Goal: Task Accomplishment & Management: Use online tool/utility

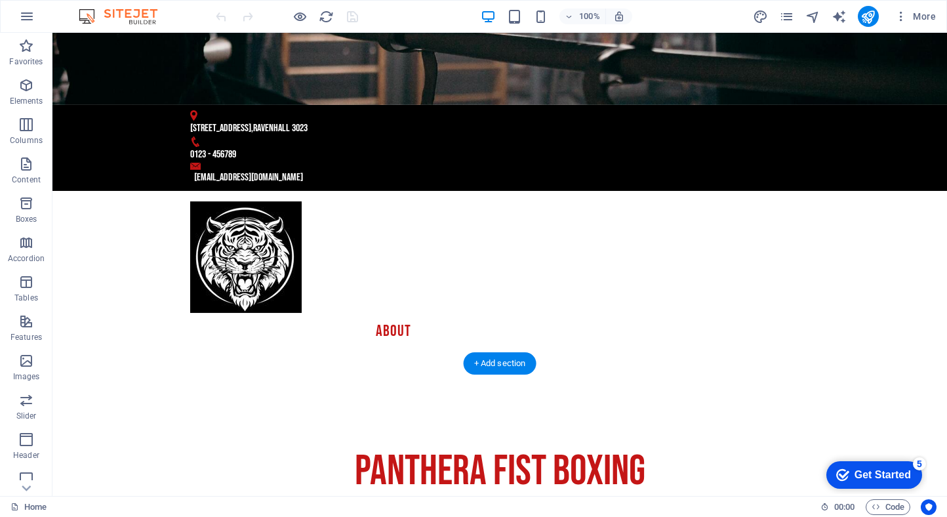
scroll to position [571, 0]
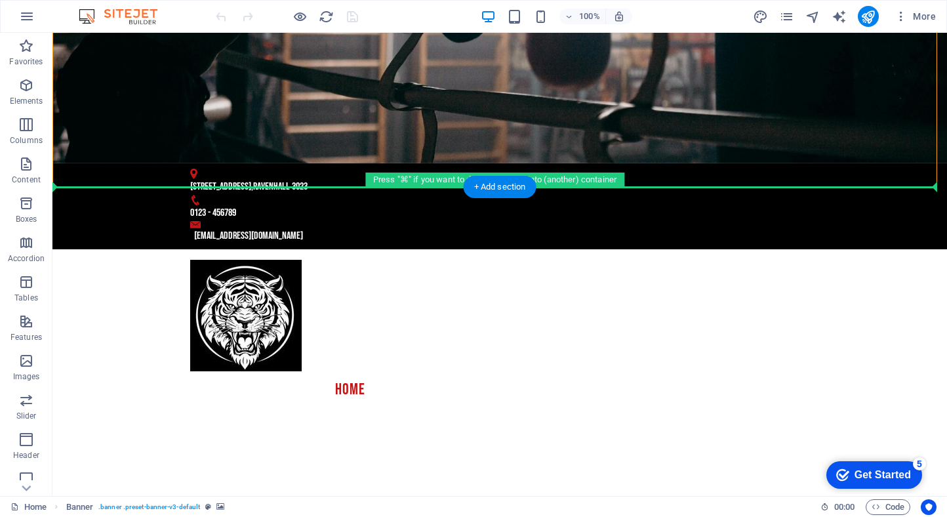
drag, startPoint x: 433, startPoint y: 90, endPoint x: 430, endPoint y: 62, distance: 29.0
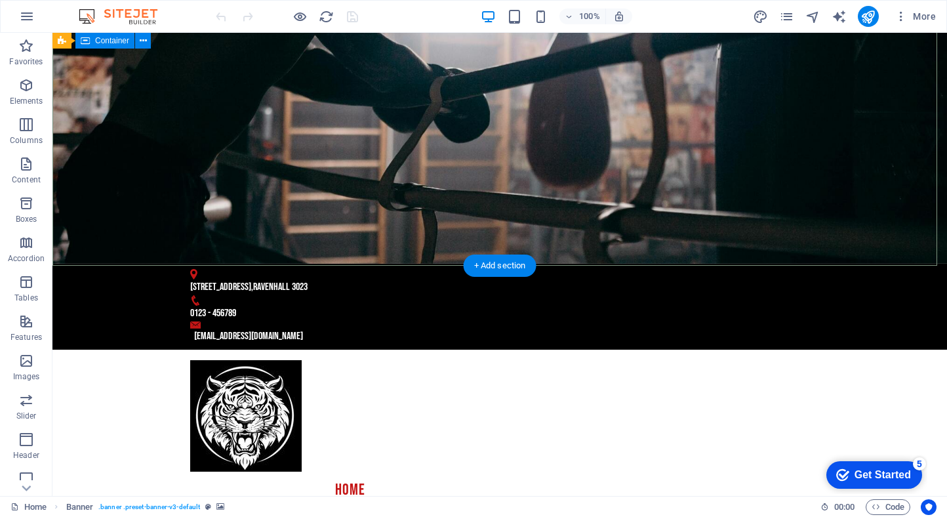
scroll to position [0, 0]
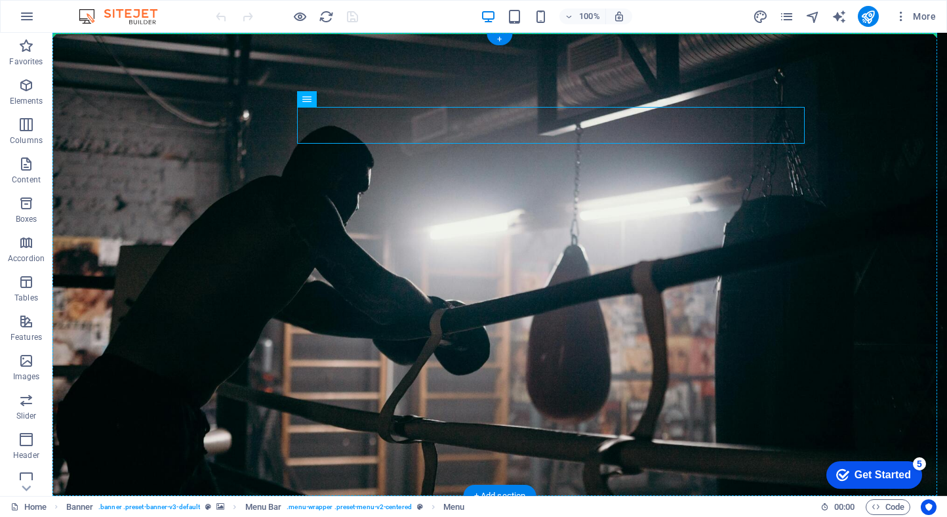
drag, startPoint x: 420, startPoint y: 117, endPoint x: 421, endPoint y: 103, distance: 14.4
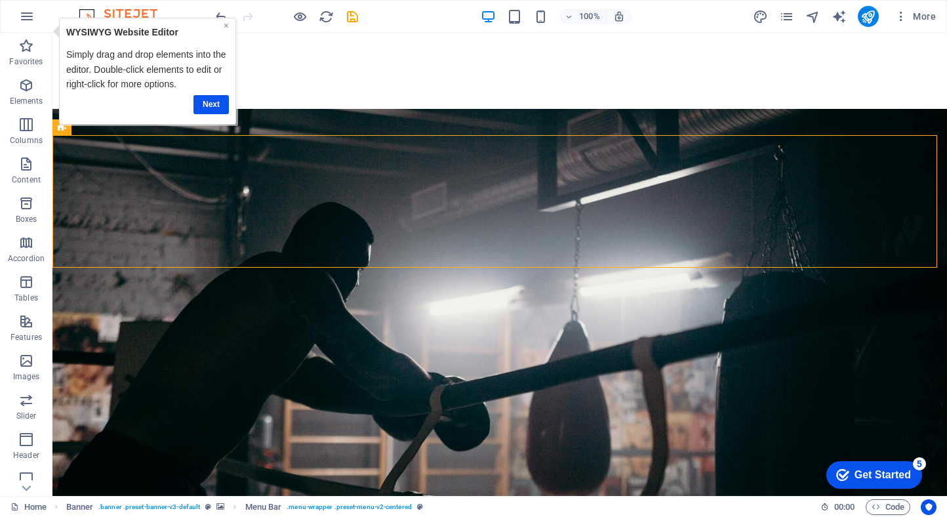
click at [227, 30] on link "×" at bounding box center [226, 25] width 5 height 10
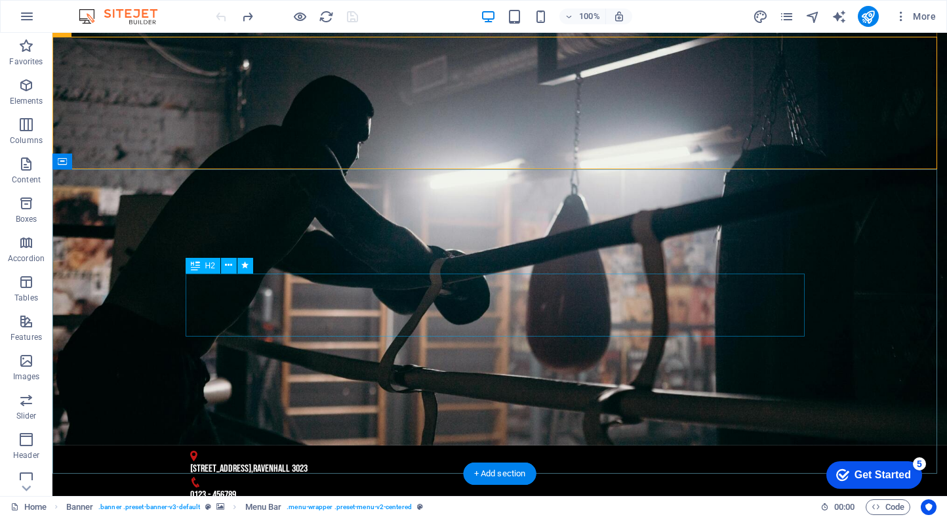
scroll to position [108, 0]
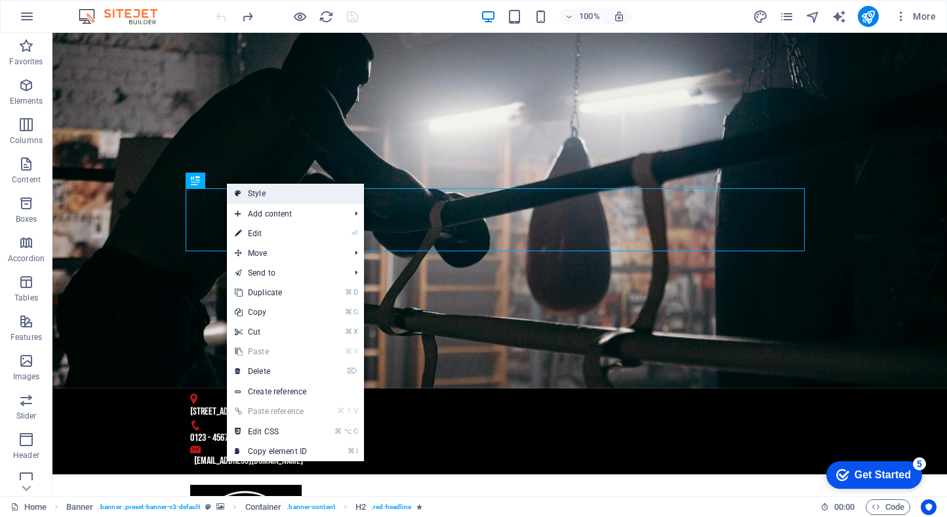
click at [276, 197] on link "Style" at bounding box center [295, 194] width 137 height 20
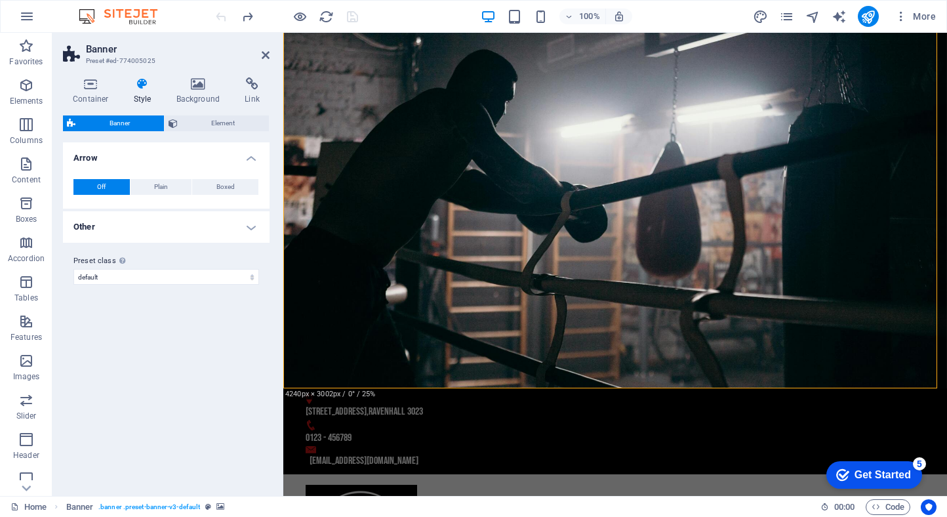
click at [182, 241] on h4 "Other" at bounding box center [166, 226] width 207 height 31
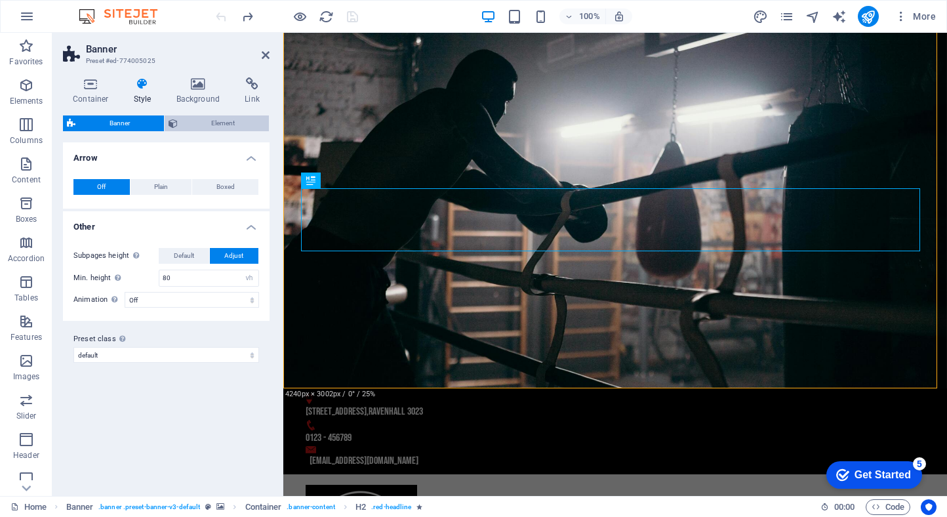
click at [215, 120] on span "Element" at bounding box center [224, 123] width 84 height 16
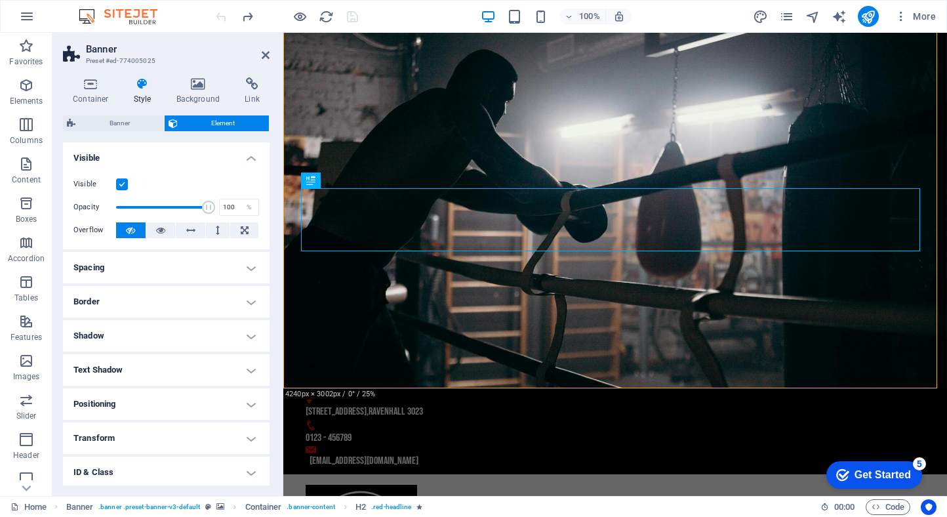
click at [172, 264] on h4 "Spacing" at bounding box center [166, 267] width 207 height 31
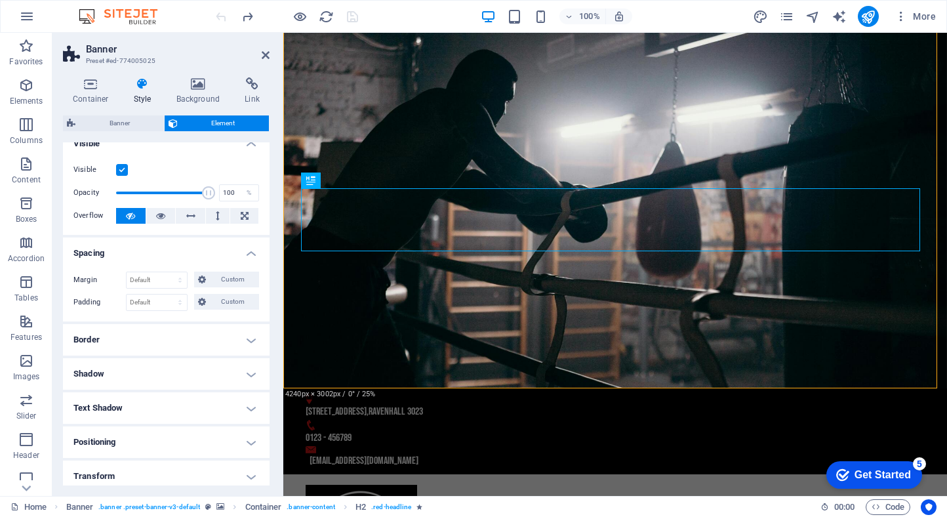
scroll to position [22, 0]
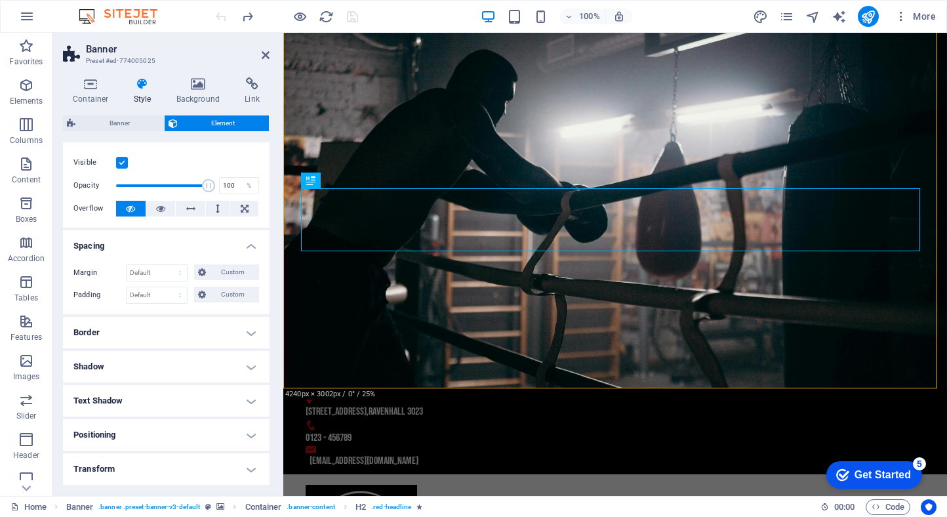
click at [177, 331] on h4 "Border" at bounding box center [166, 332] width 207 height 31
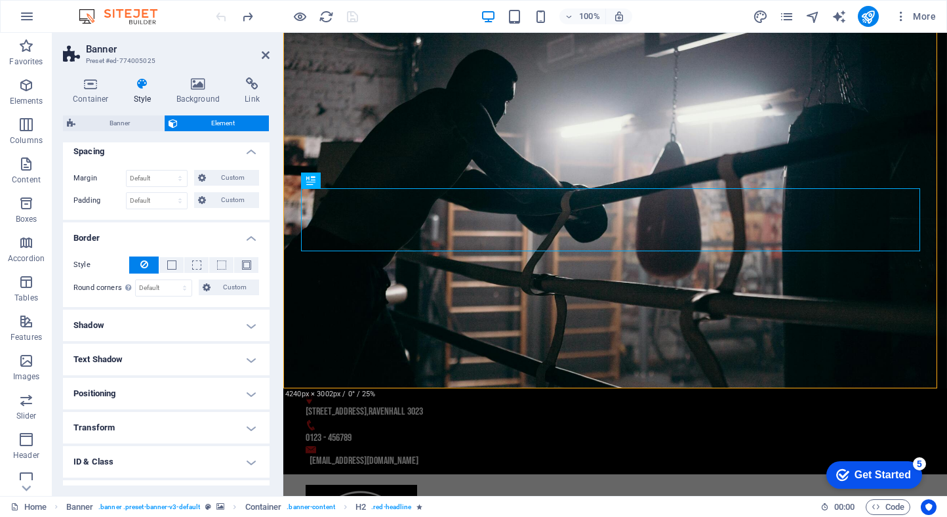
click at [187, 315] on h4 "Shadow" at bounding box center [166, 324] width 207 height 31
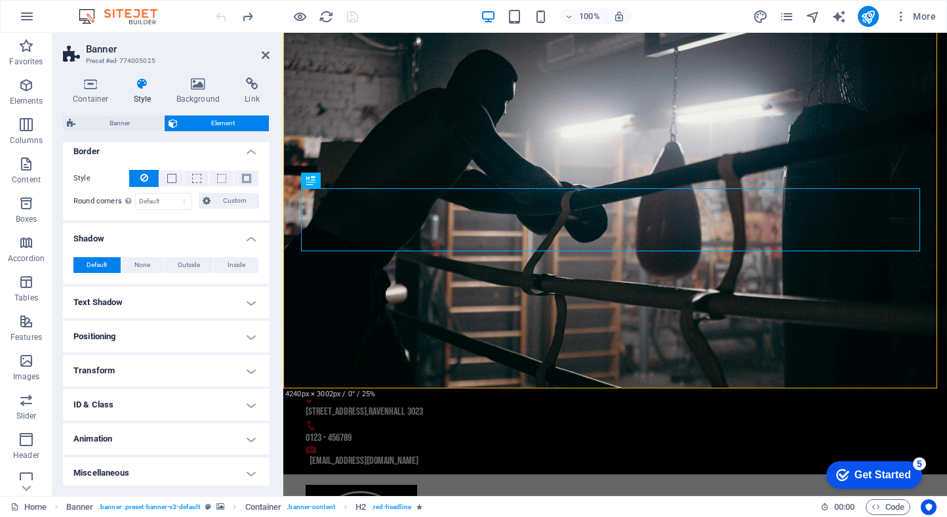
scroll to position [206, 0]
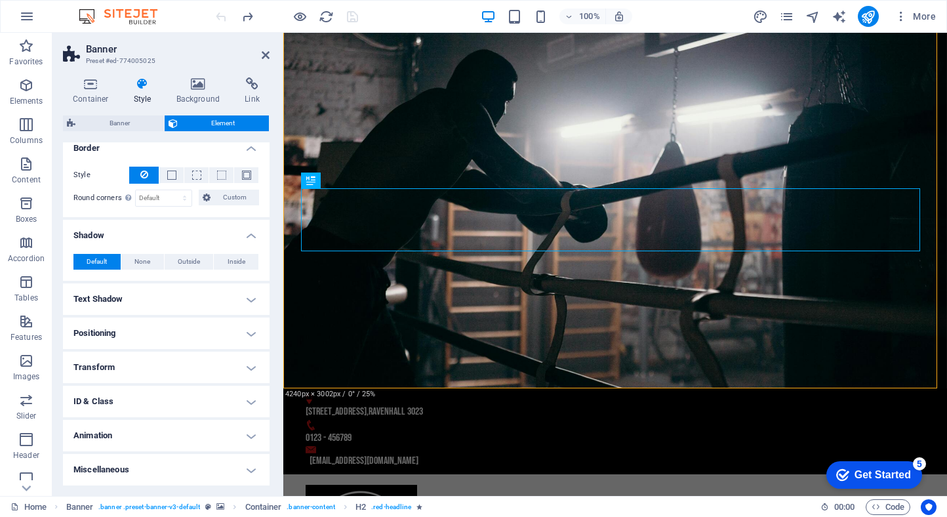
click at [193, 308] on h4 "Text Shadow" at bounding box center [166, 298] width 207 height 31
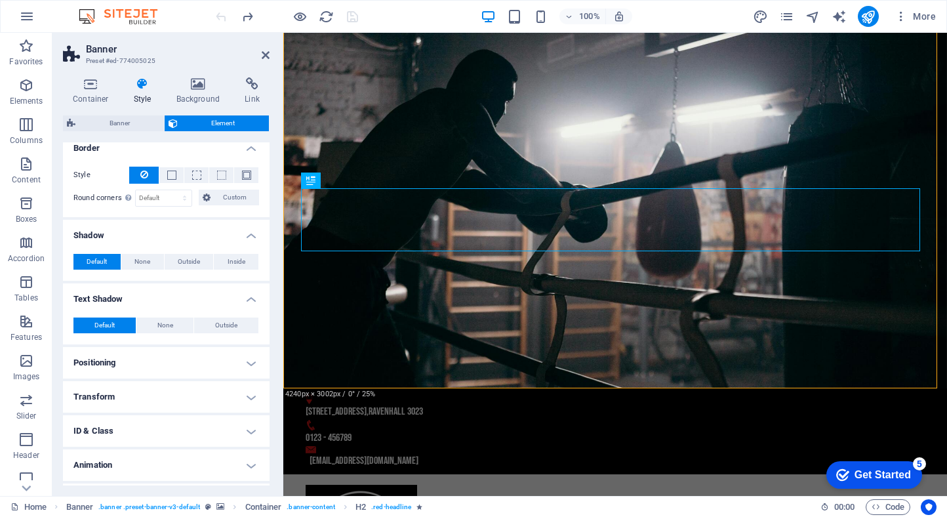
click at [189, 350] on h4 "Positioning" at bounding box center [166, 362] width 207 height 31
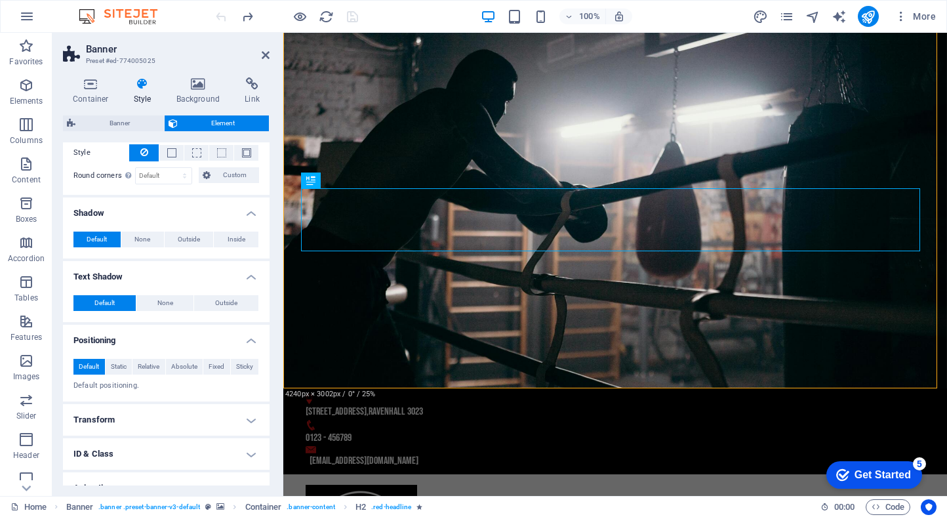
scroll to position [281, 0]
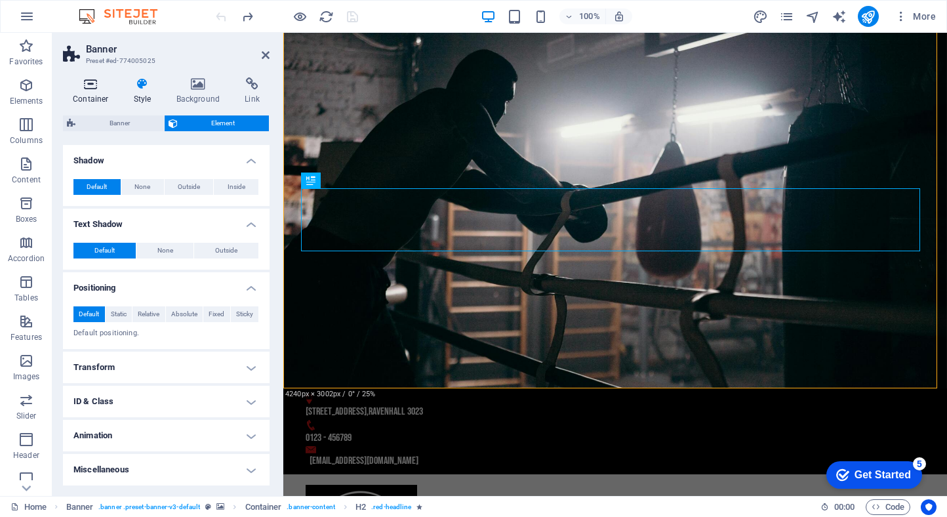
click at [89, 77] on div "Container Style Background Link Size Height Default px rem % vh vw Min. height …" at bounding box center [165, 281] width 227 height 429
click at [91, 85] on icon at bounding box center [91, 83] width 56 height 13
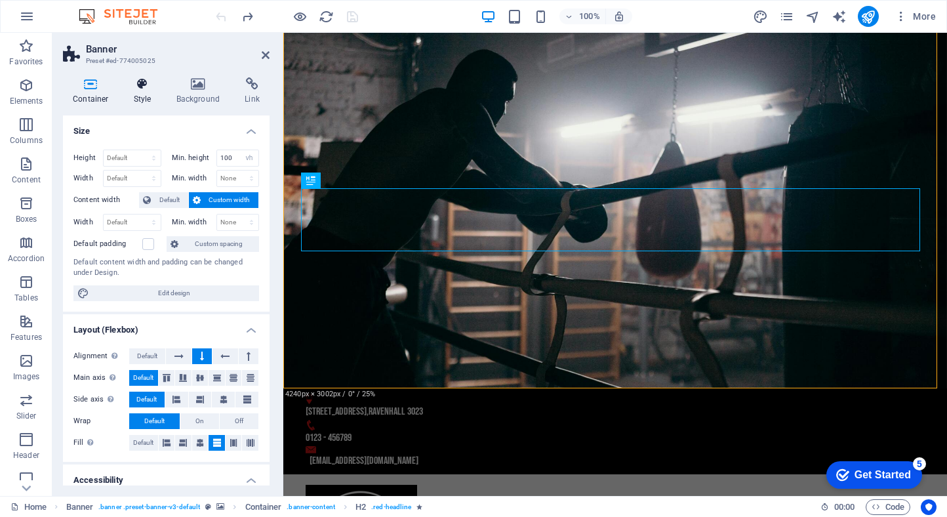
click at [128, 92] on h4 "Style" at bounding box center [145, 91] width 43 height 28
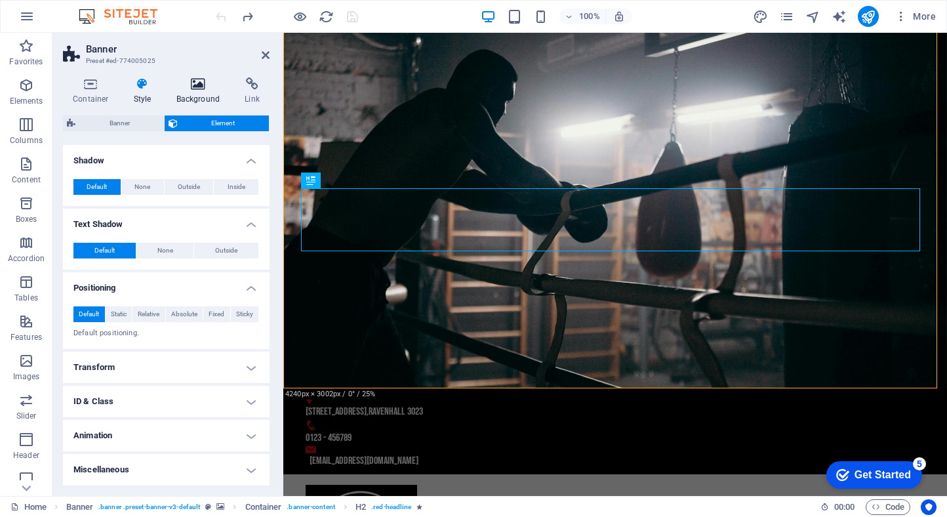
click at [207, 91] on h4 "Background" at bounding box center [201, 91] width 69 height 28
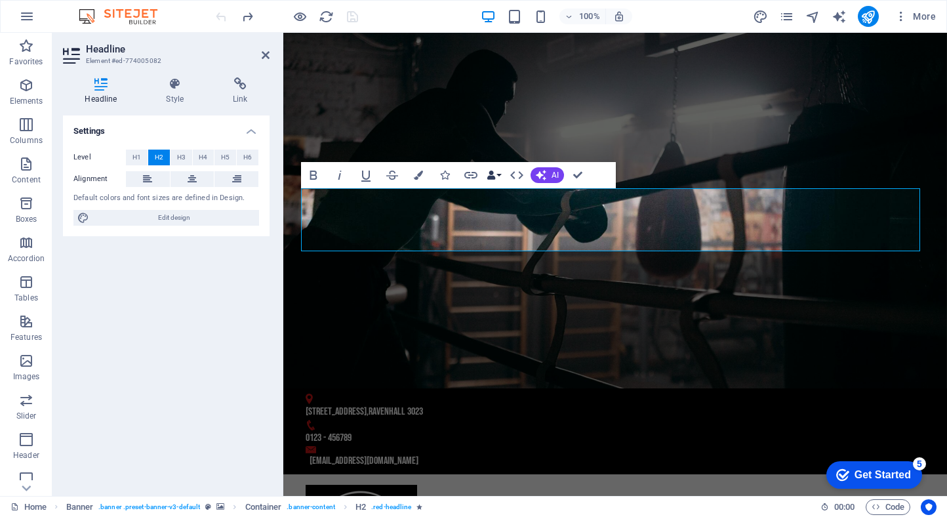
click at [492, 174] on icon "button" at bounding box center [490, 174] width 9 height 9
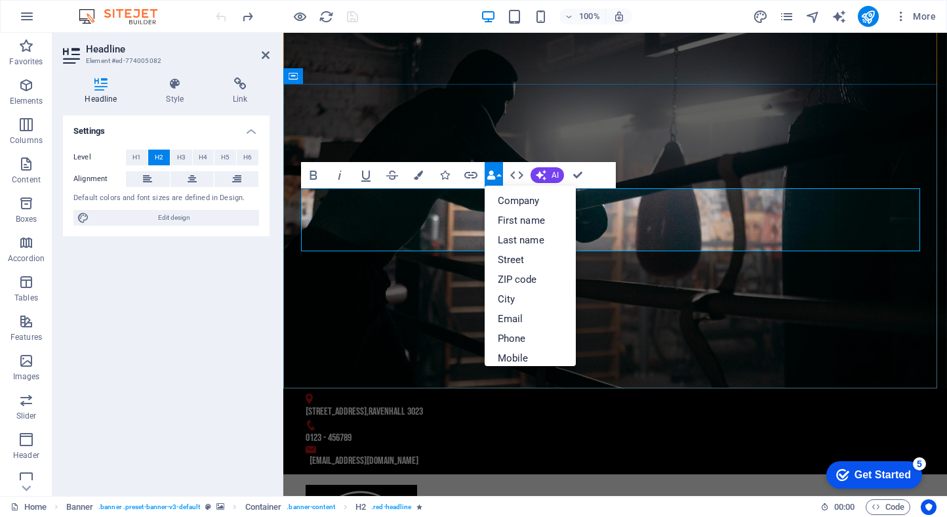
click at [490, 227] on link "First name" at bounding box center [530, 220] width 92 height 20
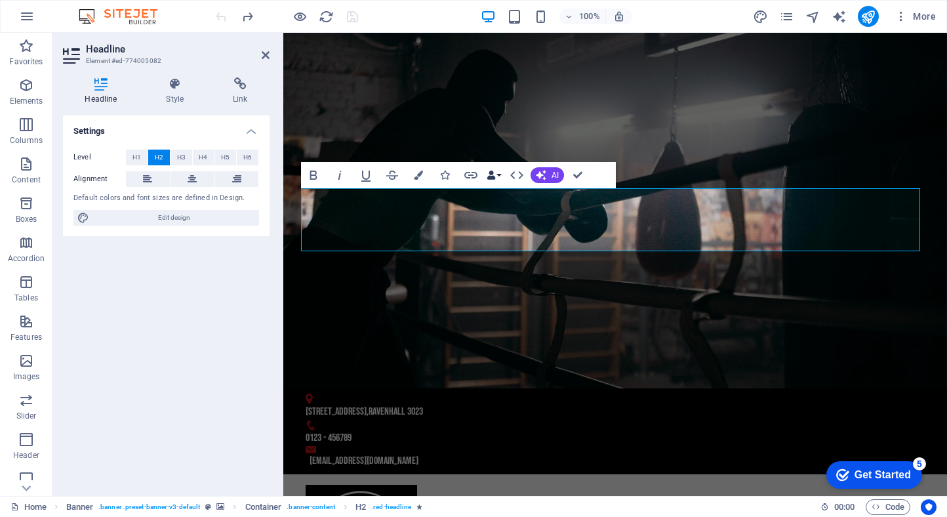
click at [491, 177] on icon "button" at bounding box center [490, 174] width 9 height 9
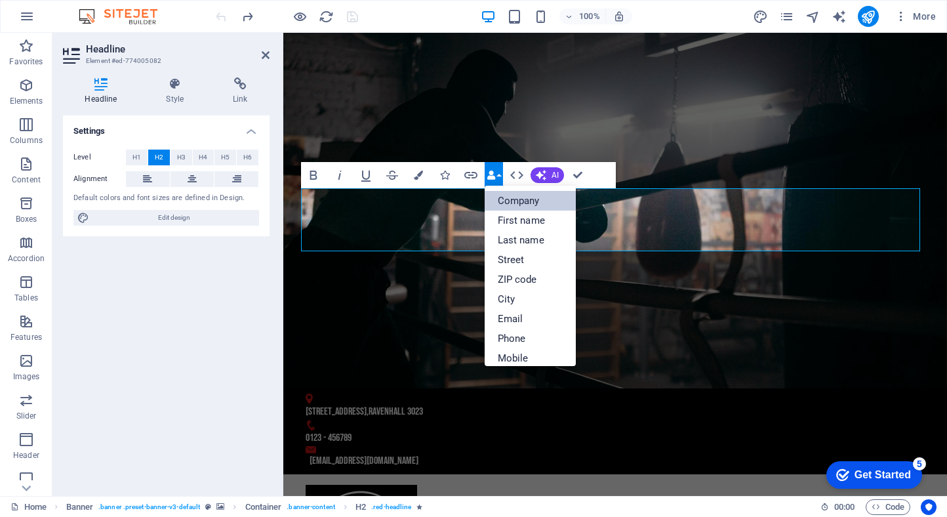
click at [495, 199] on link "Company" at bounding box center [530, 201] width 92 height 20
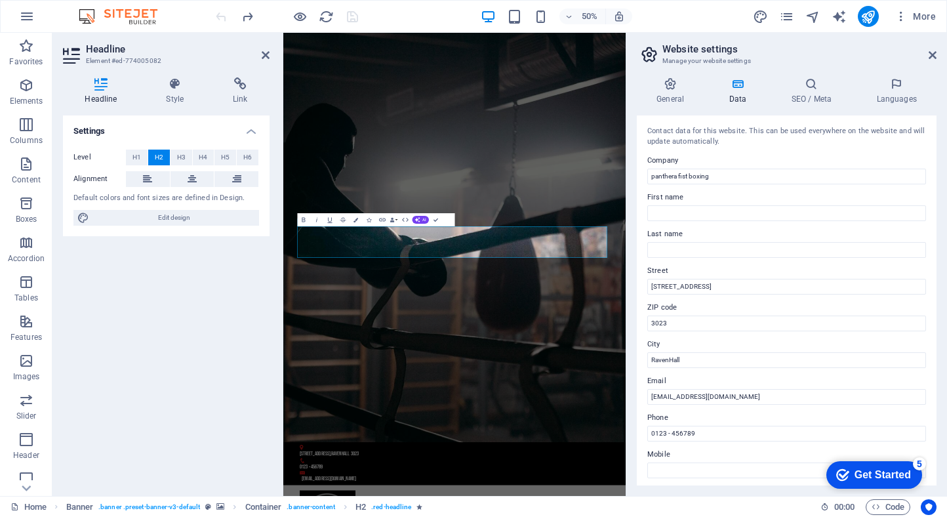
click at [630, 222] on div "General Data SEO / Meta Languages Website name pantherafistboxing.com Logo Drag…" at bounding box center [786, 281] width 321 height 429
click at [658, 97] on h4 "General" at bounding box center [673, 91] width 72 height 28
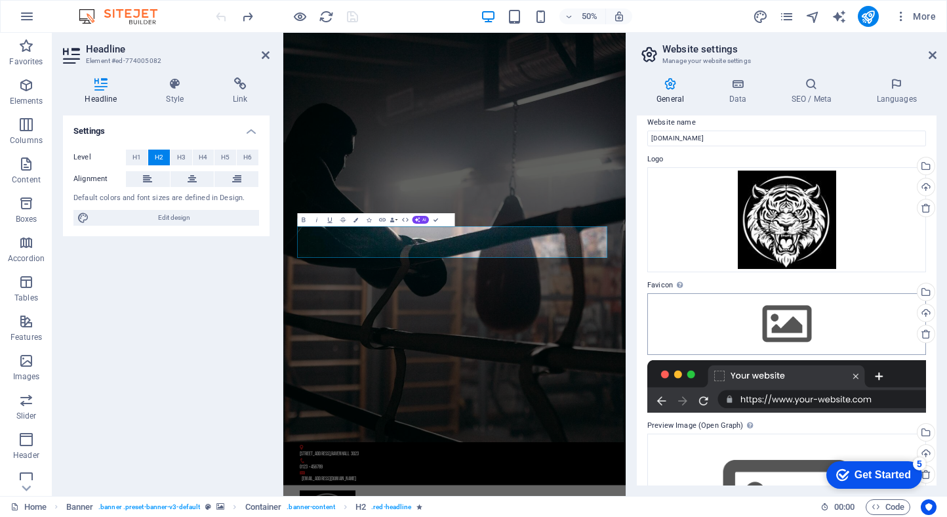
scroll to position [0, 0]
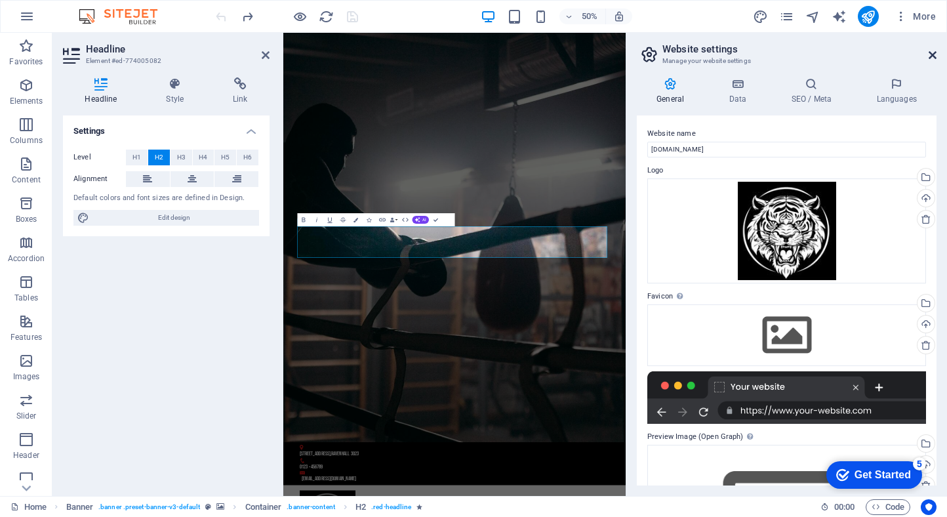
click at [934, 52] on icon at bounding box center [932, 55] width 8 height 10
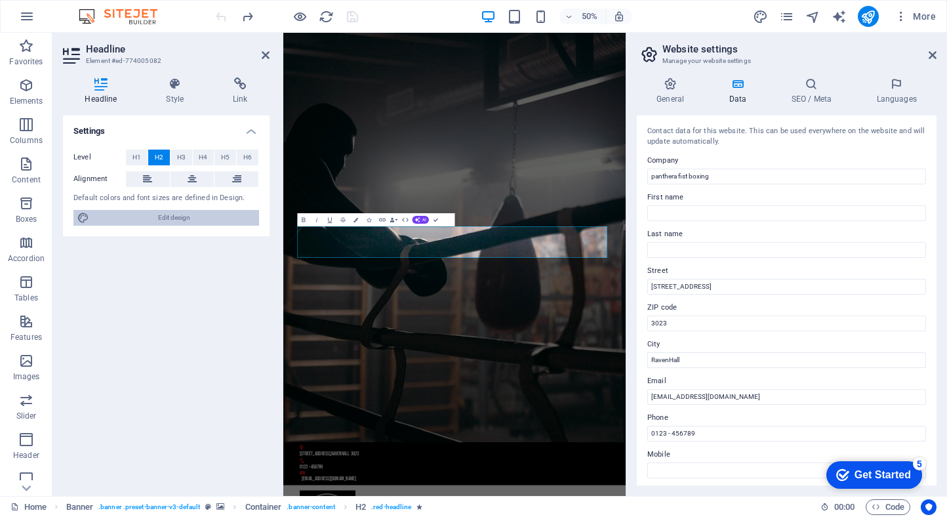
click at [214, 220] on span "Edit design" at bounding box center [174, 218] width 162 height 16
select select "px"
select select "400"
select select "px"
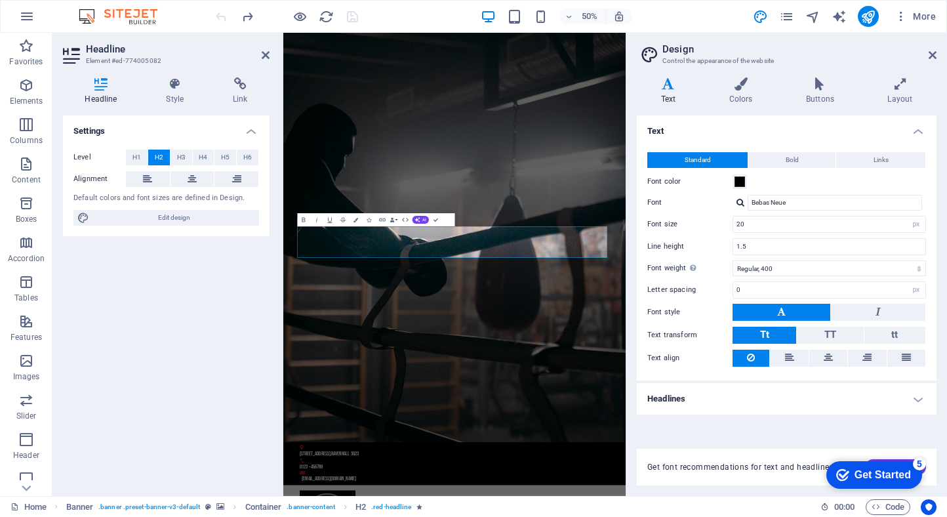
click at [802, 211] on div "Standard Bold Links Font color Font Bebas Neue Font size 20 rem px Line height …" at bounding box center [786, 259] width 305 height 241
click at [804, 202] on input "Bebas Neue" at bounding box center [834, 203] width 174 height 16
click at [739, 202] on div at bounding box center [740, 202] width 8 height 9
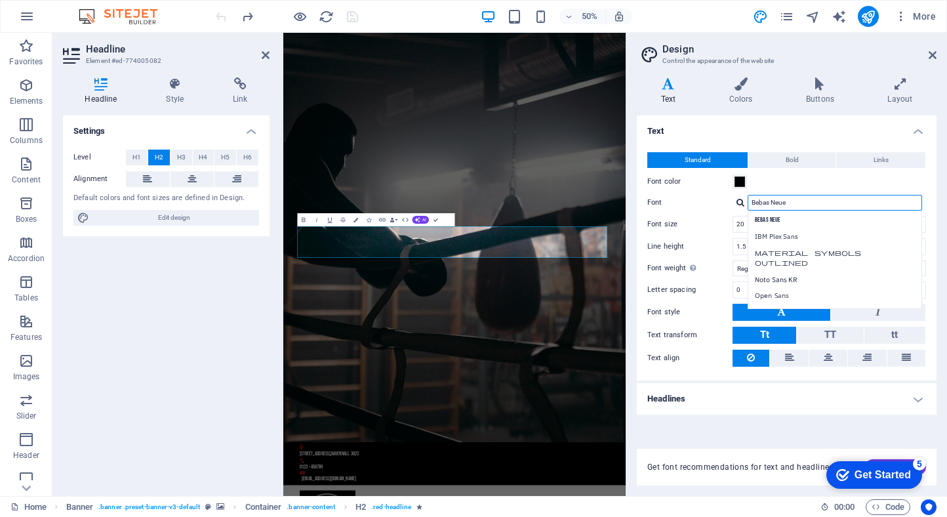
click at [817, 200] on input "Bebas Neue" at bounding box center [834, 203] width 174 height 16
drag, startPoint x: 817, startPoint y: 200, endPoint x: 719, endPoint y: 187, distance: 99.1
click at [719, 187] on div "Standard Bold Links Font color Font Bebas Neue Bebas Neue IBM Plex Sans Materia…" at bounding box center [786, 259] width 305 height 241
click at [793, 197] on input "Font" at bounding box center [834, 203] width 174 height 16
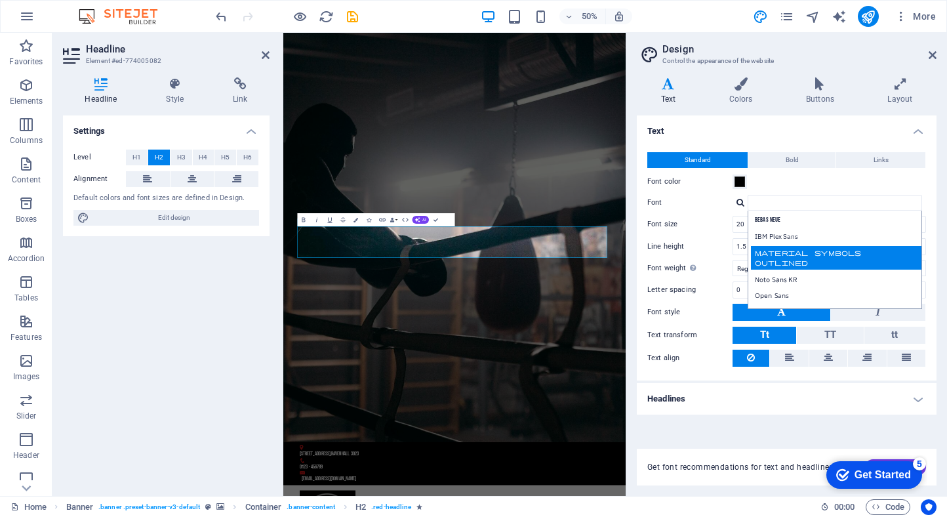
click at [771, 256] on div "Material Symbols Outlined" at bounding box center [837, 258] width 173 height 24
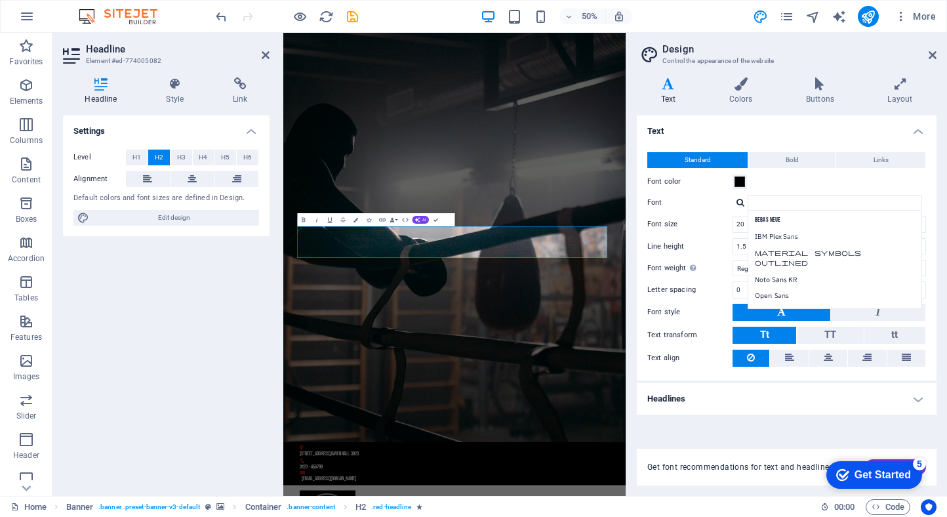
type input "Material Symbols Outlined"
click at [909, 471] on div "Get Started" at bounding box center [882, 475] width 56 height 12
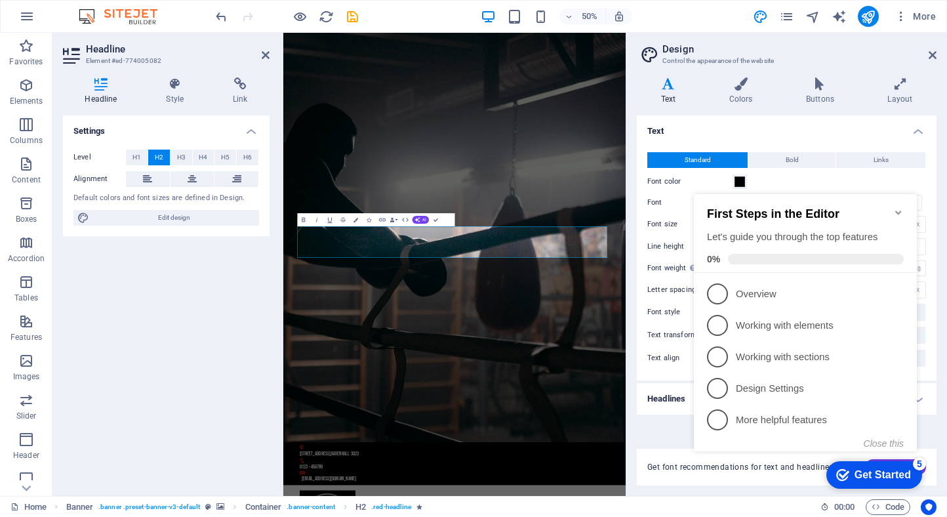
click at [909, 471] on div "Get Started" at bounding box center [882, 475] width 56 height 12
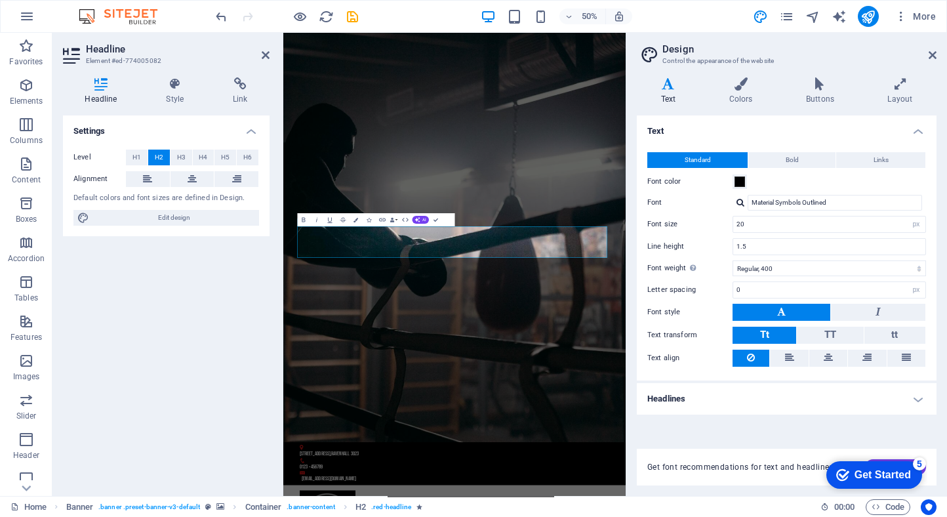
click at [925, 469] on div "checkmark Get Started 5 First Steps in the Editor Let's guide you through the t…" at bounding box center [871, 473] width 111 height 39
click at [788, 157] on span "Bold" at bounding box center [791, 160] width 13 height 16
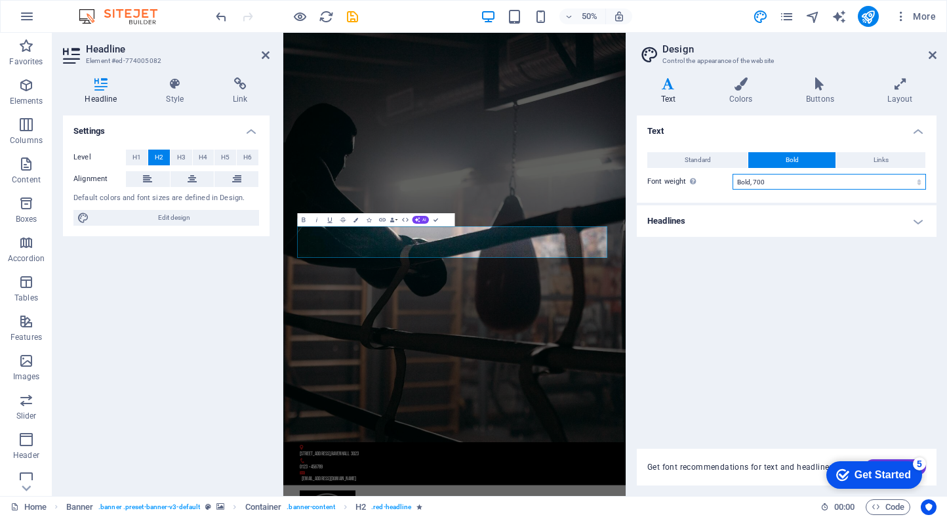
click at [792, 178] on select "Thin, 100 Extra-light, 200 Light, 300 Regular, 400 Medium, 500 Semi-bold, 600 B…" at bounding box center [828, 182] width 193 height 16
select select "800"
click at [732, 174] on select "Thin, 100 Extra-light, 200 Light, 300 Regular, 400 Medium, 500 Semi-bold, 600 B…" at bounding box center [828, 182] width 193 height 16
click at [870, 149] on div "Standard Bold Links Font color Font Material Symbols Outlined Manage fonts → Fo…" at bounding box center [786, 171] width 305 height 64
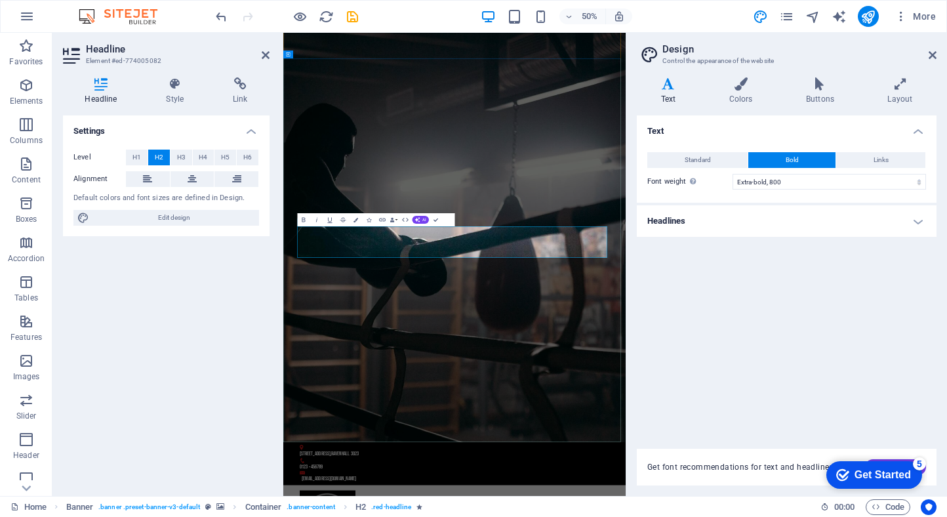
click at [262, 57] on icon at bounding box center [266, 55] width 8 height 10
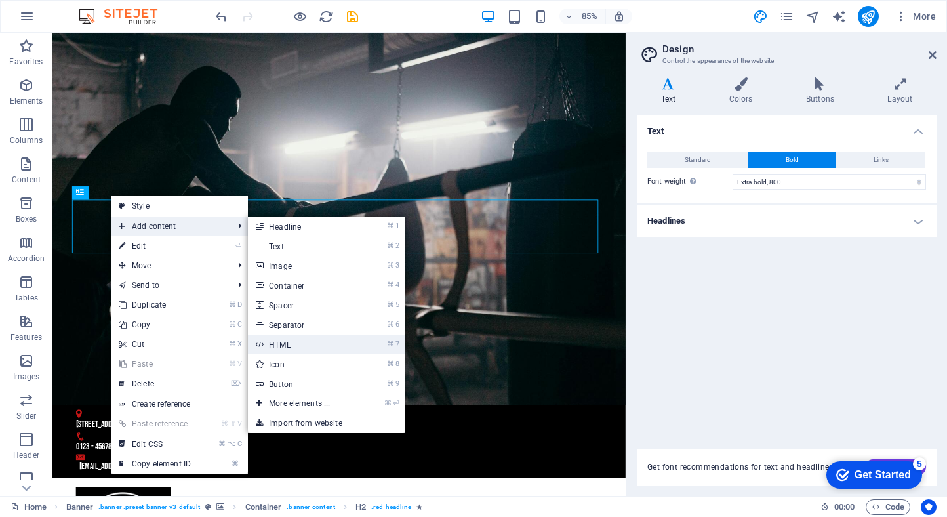
click at [342, 348] on link "⌘ 7 HTML" at bounding box center [302, 344] width 108 height 20
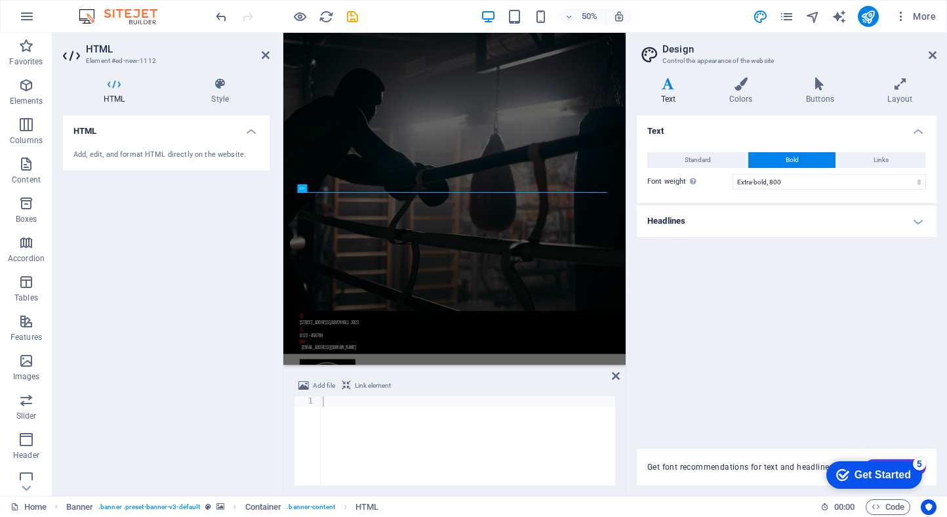
click at [637, 374] on div "Text Standard Bold Links Font color Font Material Symbols Outlined Manage fonts…" at bounding box center [787, 273] width 300 height 317
click at [625, 374] on aside "Design Control the appearance of the website Variants Text Colors Buttons Layou…" at bounding box center [785, 264] width 321 height 463
click at [621, 376] on div "Add file Link element 1 ההההההההההההההההההההההההההההההההההההההההההההההההההההההה…" at bounding box center [454, 431] width 342 height 128
click at [617, 376] on icon at bounding box center [616, 375] width 8 height 10
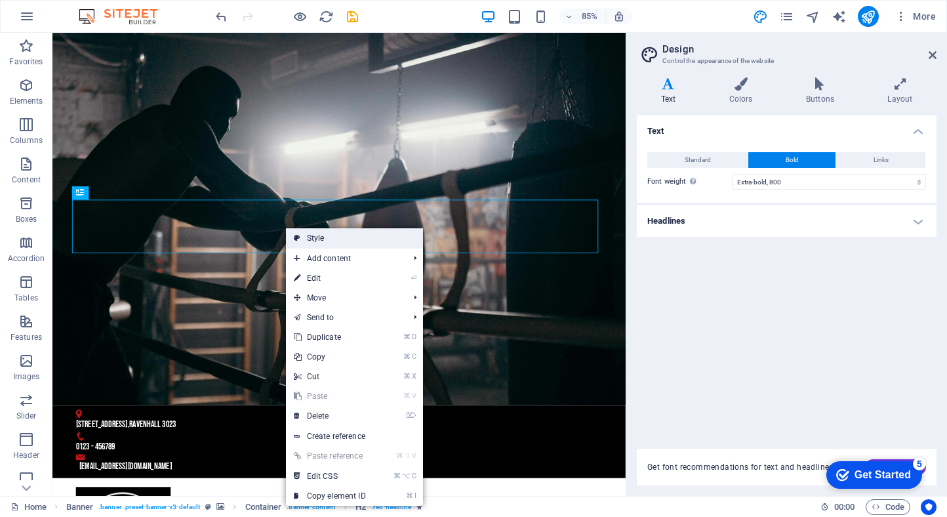
click at [334, 243] on link "Style" at bounding box center [354, 238] width 137 height 20
select select "vh"
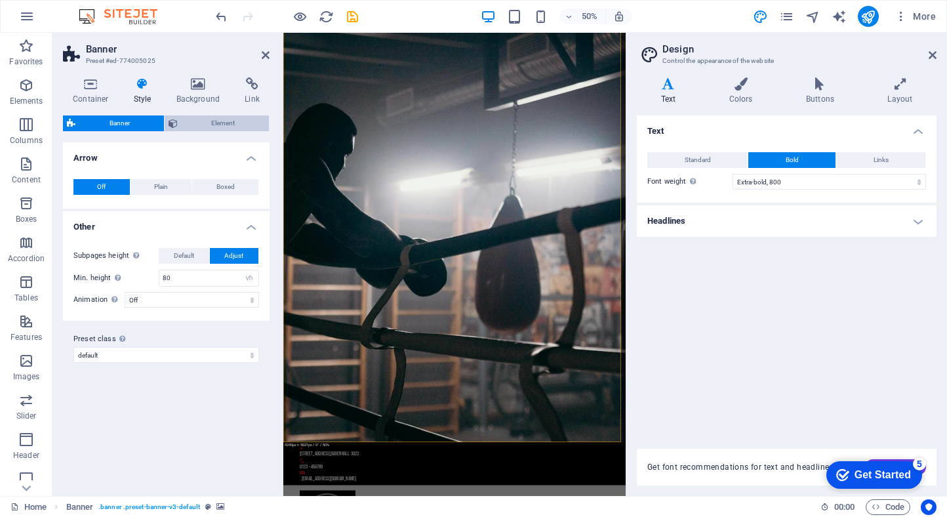
click at [178, 127] on button "Element" at bounding box center [217, 123] width 105 height 16
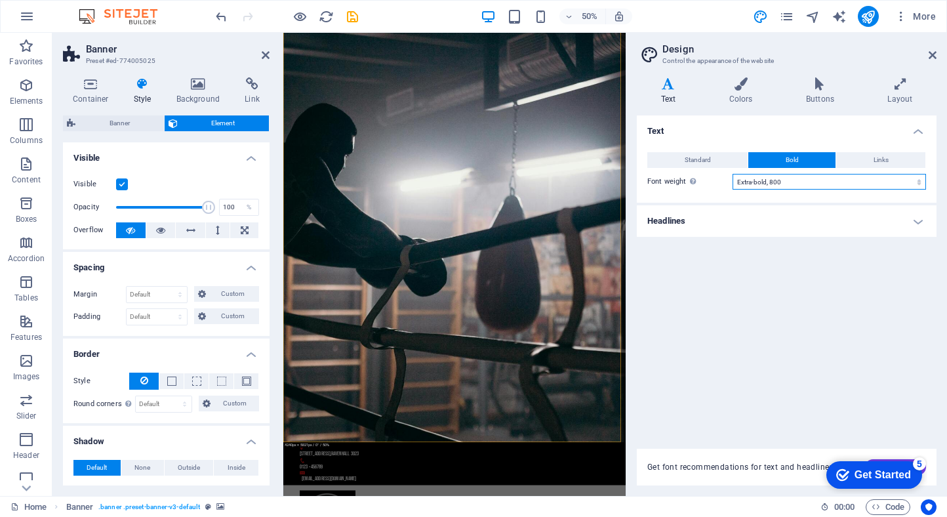
click at [820, 181] on select "Thin, 100 Extra-light, 200 Light, 300 Regular, 400 Medium, 500 Semi-bold, 600 B…" at bounding box center [828, 182] width 193 height 16
click at [899, 94] on h4 "Layout" at bounding box center [899, 91] width 73 height 28
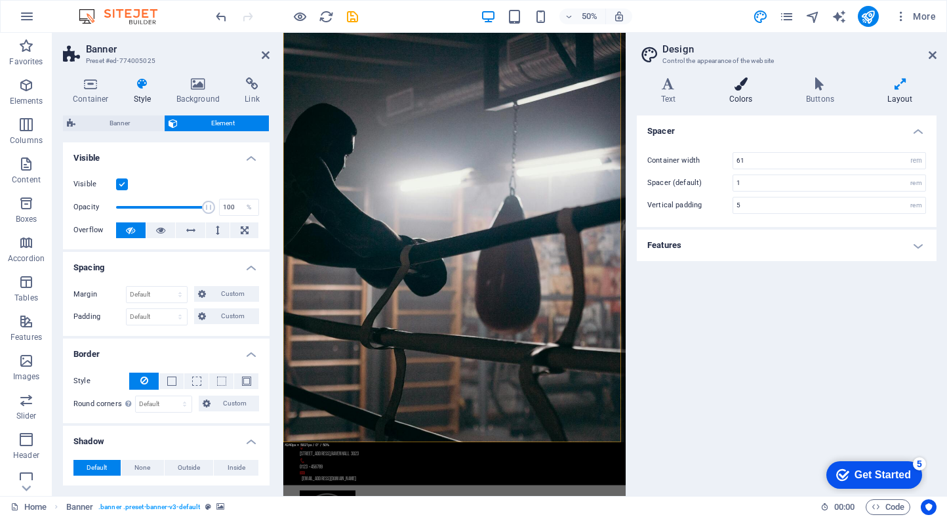
click at [751, 87] on icon at bounding box center [740, 83] width 71 height 13
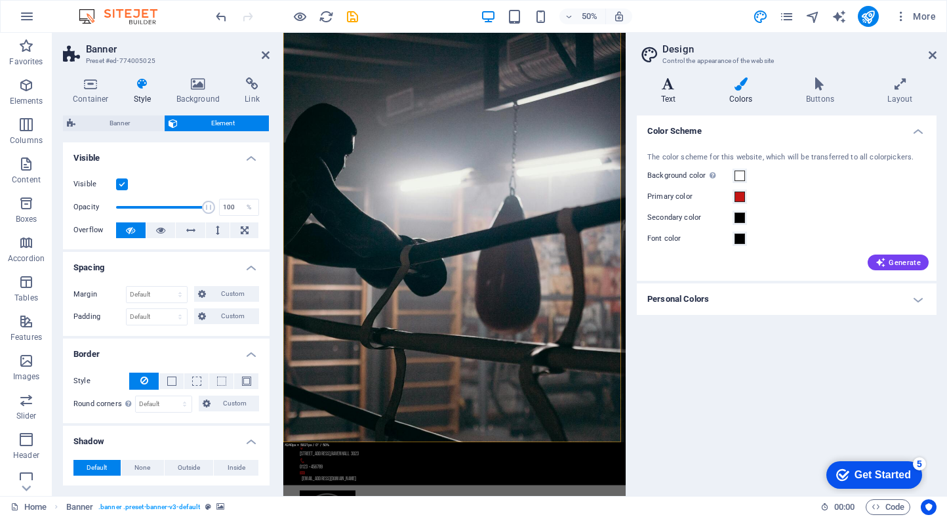
click at [662, 92] on h4 "Text" at bounding box center [671, 91] width 68 height 28
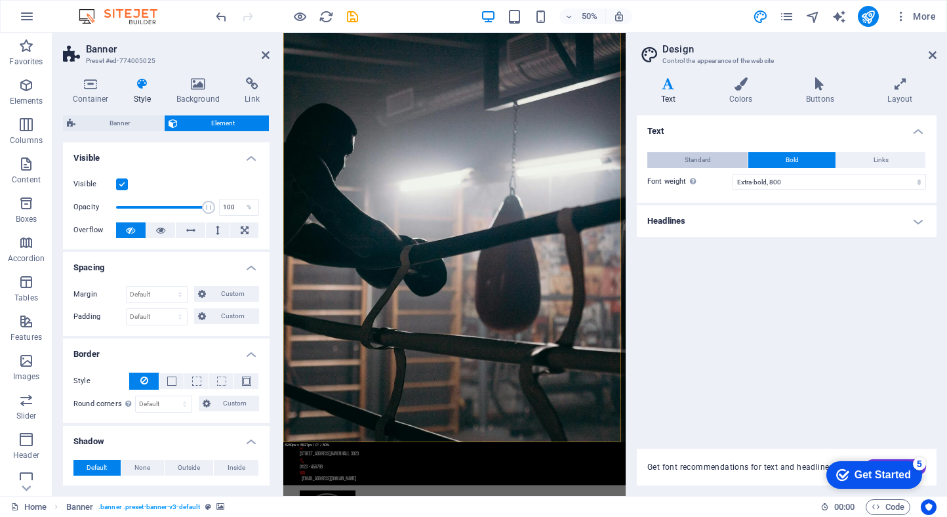
click at [715, 165] on button "Standard" at bounding box center [697, 160] width 100 height 16
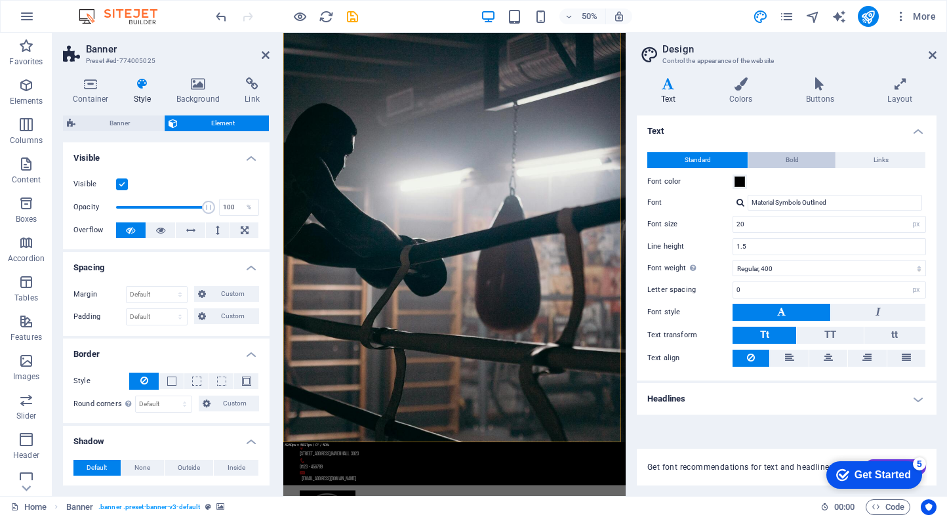
click at [804, 165] on button "Bold" at bounding box center [791, 160] width 87 height 16
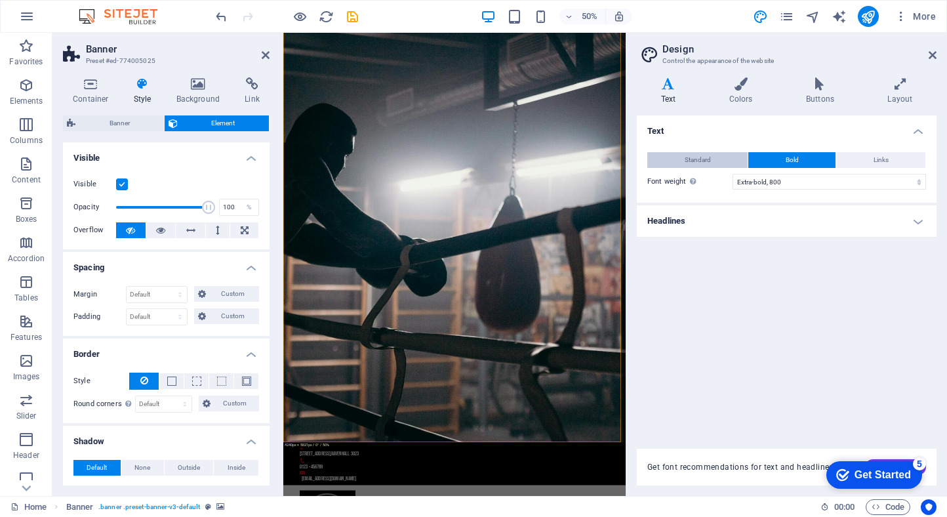
click at [730, 161] on button "Standard" at bounding box center [697, 160] width 100 height 16
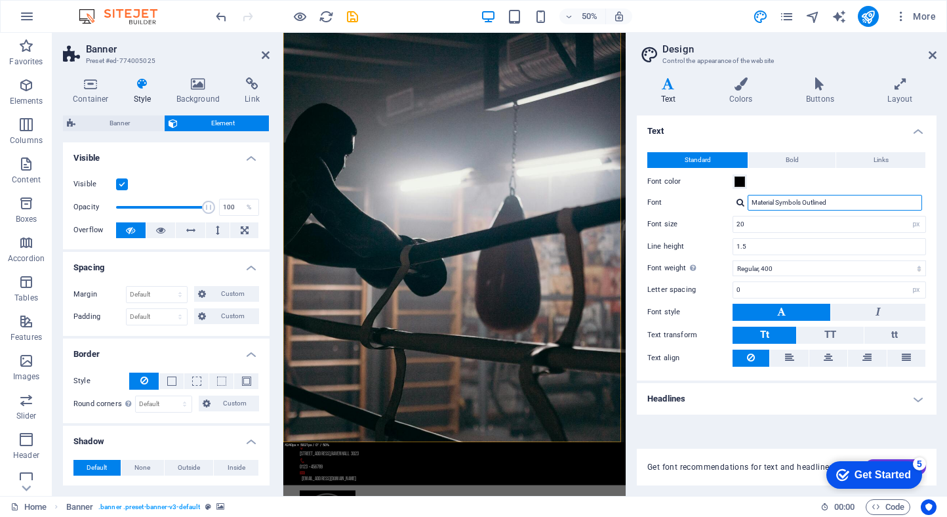
click at [795, 195] on input "Material Symbols Outlined" at bounding box center [834, 203] width 174 height 16
click at [825, 197] on input "Material Symbols Outlined" at bounding box center [834, 203] width 174 height 16
click at [836, 200] on input "Material Symbols Outlined" at bounding box center [834, 203] width 174 height 16
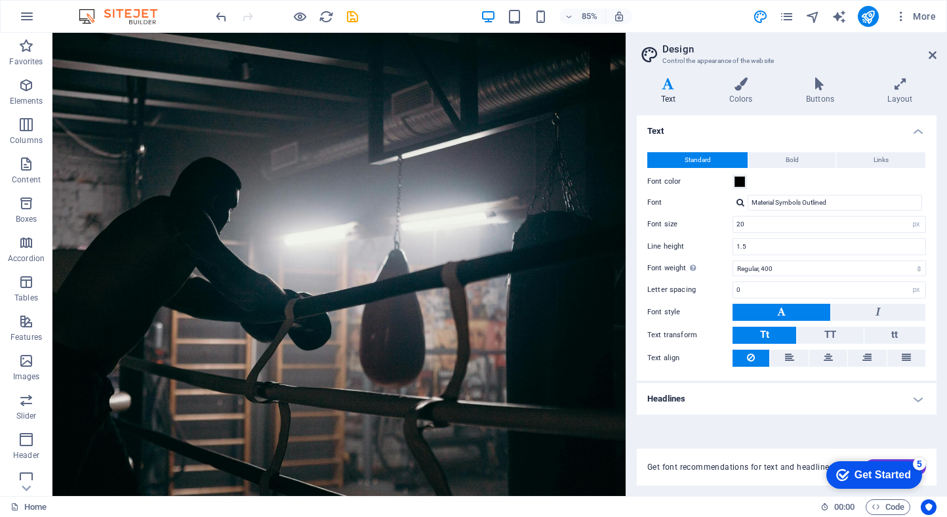
click at [937, 58] on aside "Design Control the appearance of the website Variants Text Colors Buttons Layou…" at bounding box center [785, 264] width 321 height 463
click at [934, 57] on icon at bounding box center [932, 55] width 8 height 10
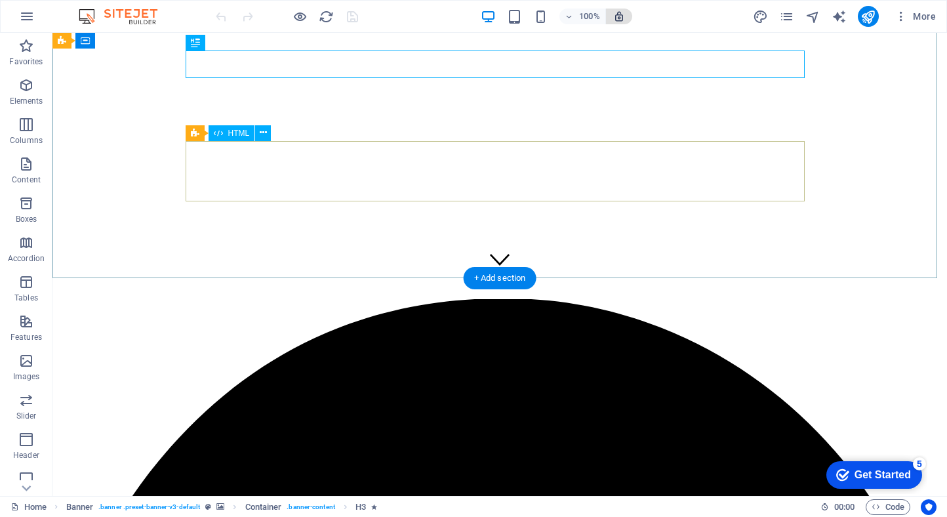
scroll to position [229, 0]
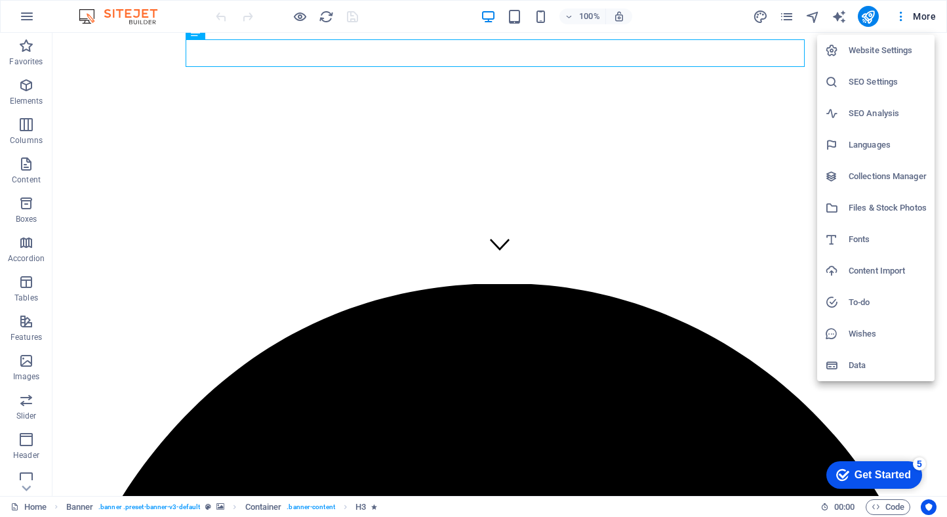
click at [55, 24] on div at bounding box center [473, 258] width 947 height 517
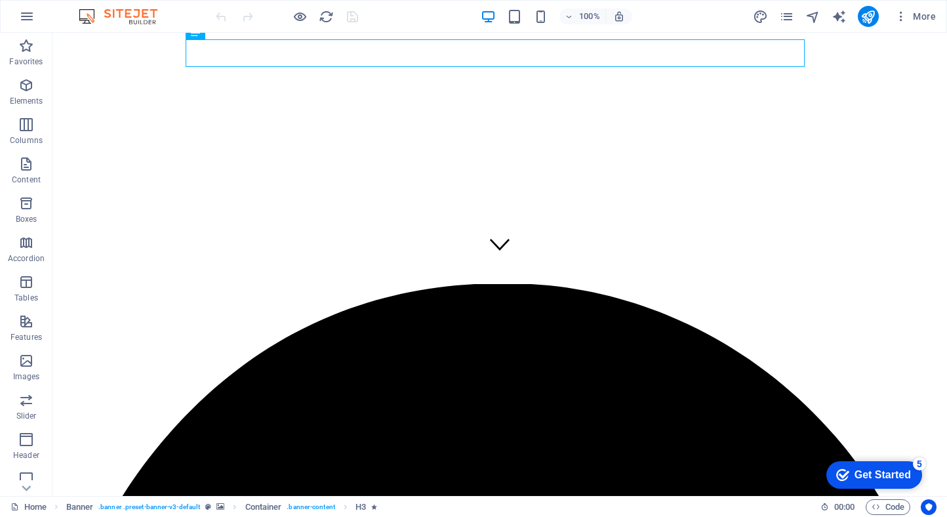
click at [27, 19] on div "Website Settings SEO Settings SEO Analysis Languages Collections Manager Files …" at bounding box center [473, 262] width 947 height 509
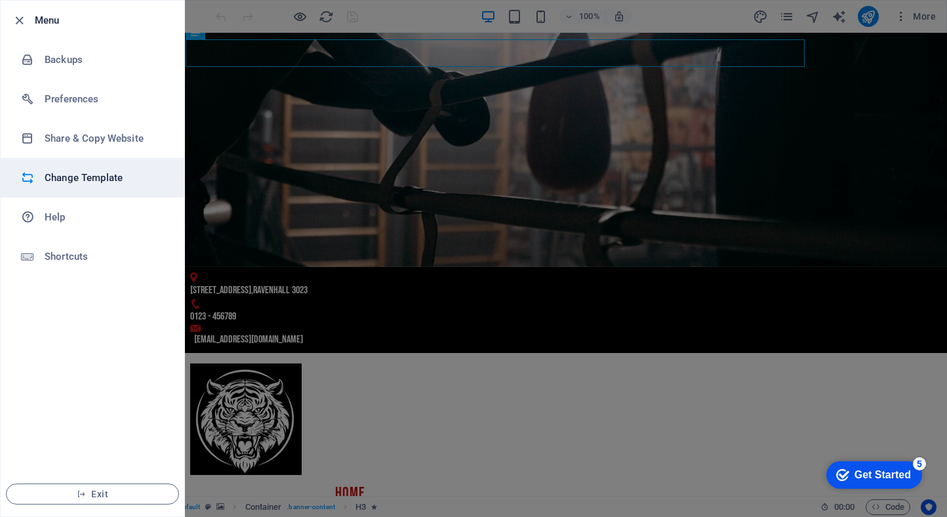
click at [111, 170] on h6 "Change Template" at bounding box center [105, 178] width 121 height 16
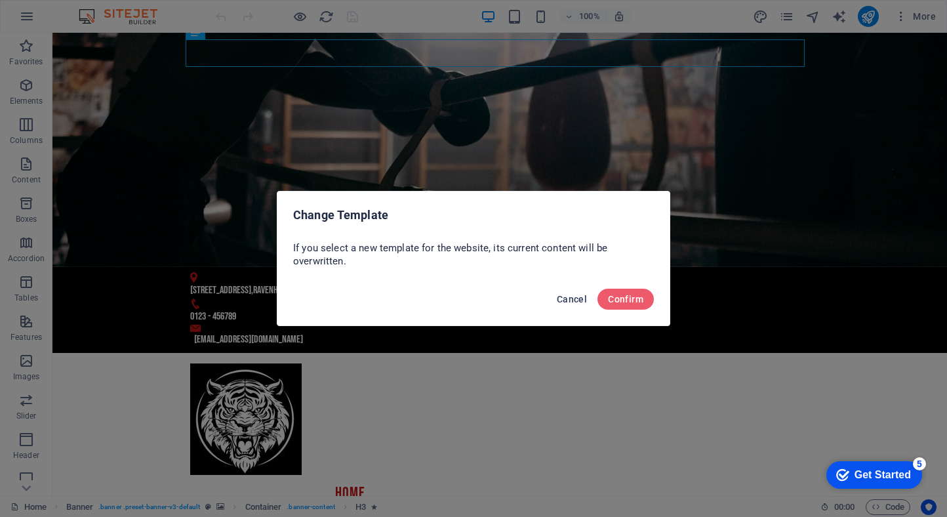
click at [564, 302] on span "Cancel" at bounding box center [572, 299] width 30 height 10
